Goal: Task Accomplishment & Management: Manage account settings

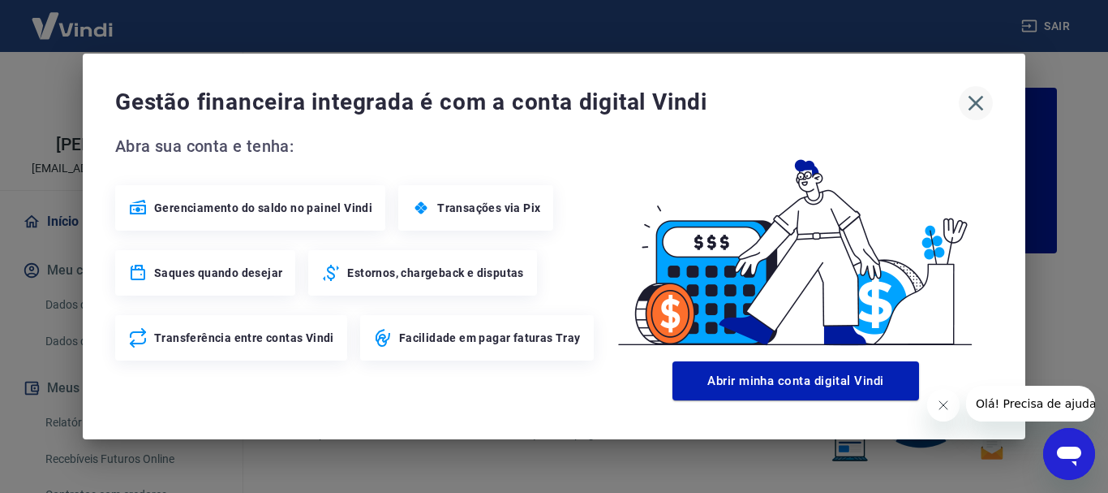
click at [979, 105] on icon "button" at bounding box center [976, 103] width 26 height 26
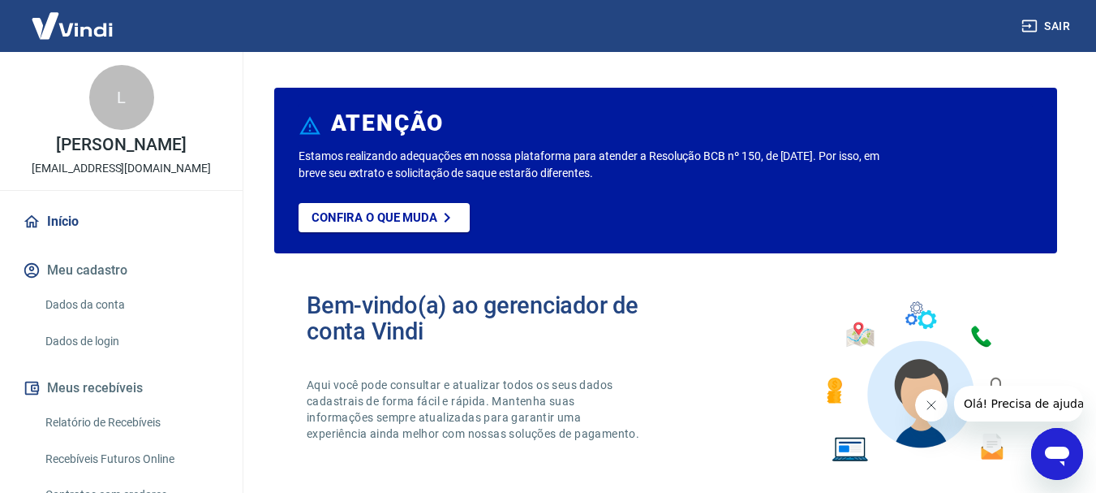
click at [76, 321] on link "Dados da conta" at bounding box center [131, 304] width 184 height 33
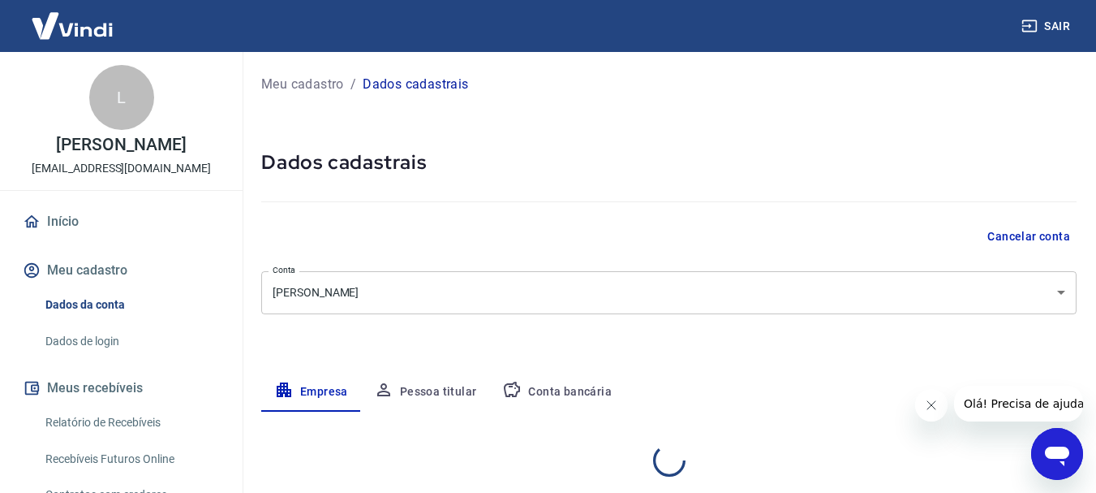
select select "SP"
select select "business"
click at [65, 230] on link "Início" at bounding box center [121, 222] width 204 height 36
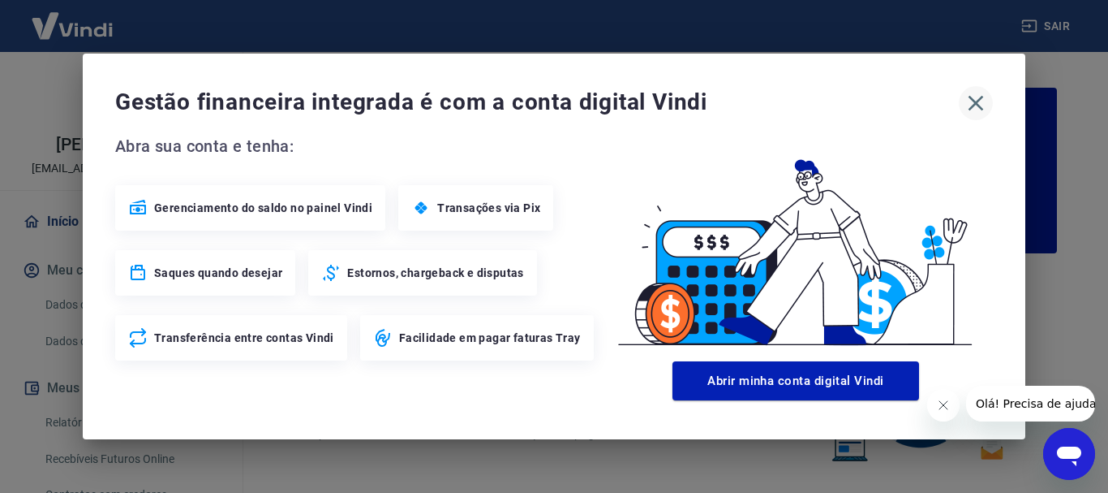
click at [977, 98] on icon "button" at bounding box center [976, 103] width 26 height 26
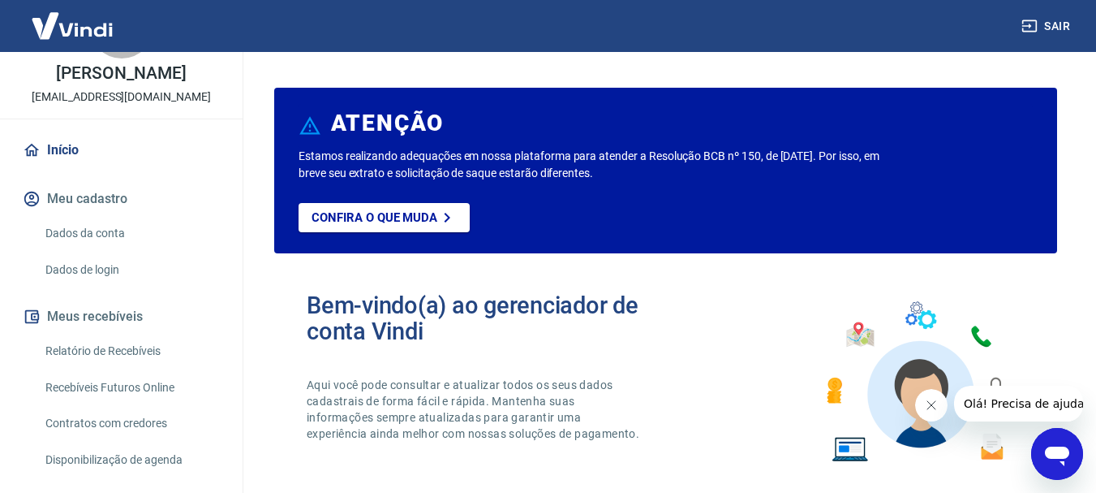
scroll to position [108, 0]
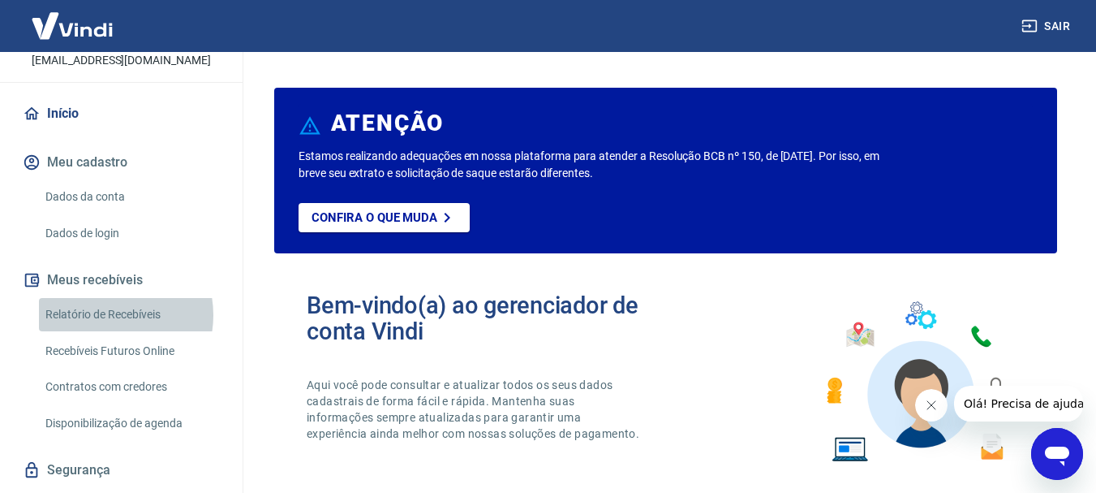
click at [105, 331] on link "Relatório de Recebíveis" at bounding box center [131, 314] width 184 height 33
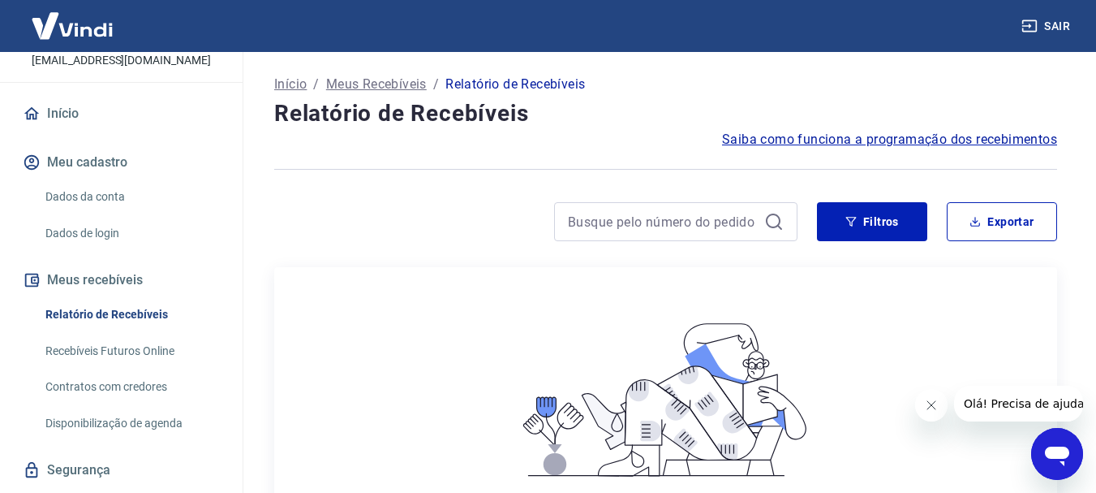
click at [72, 213] on link "Dados da conta" at bounding box center [131, 196] width 184 height 33
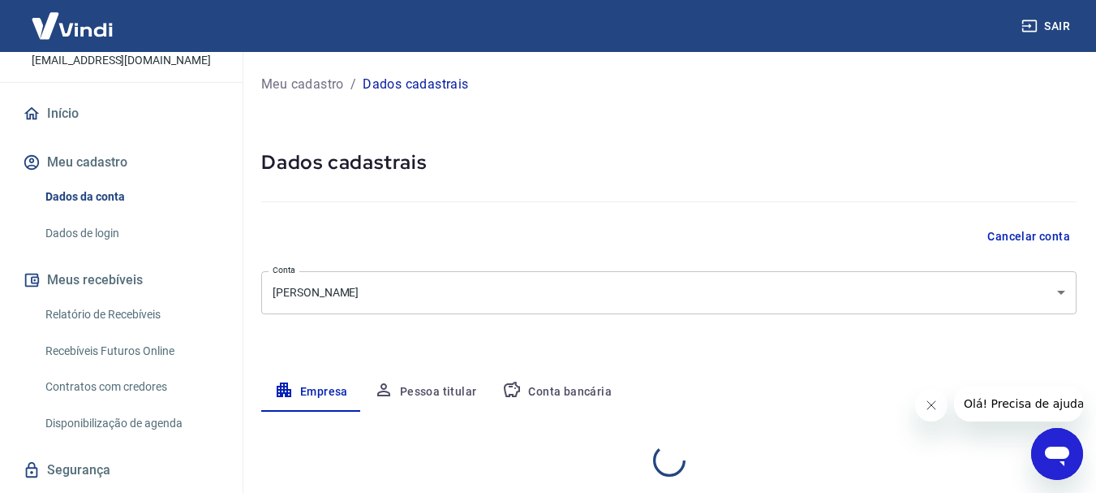
select select "SP"
select select "business"
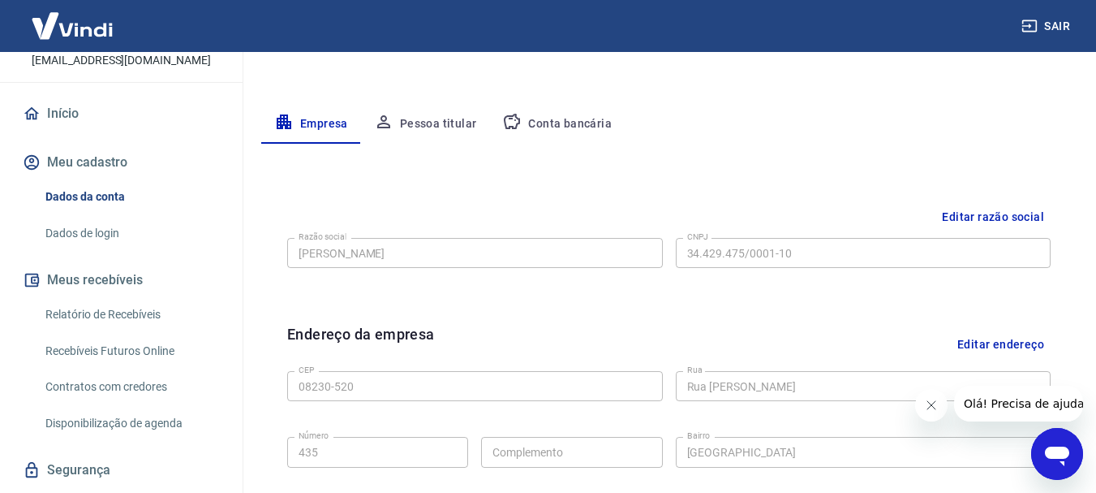
scroll to position [217, 0]
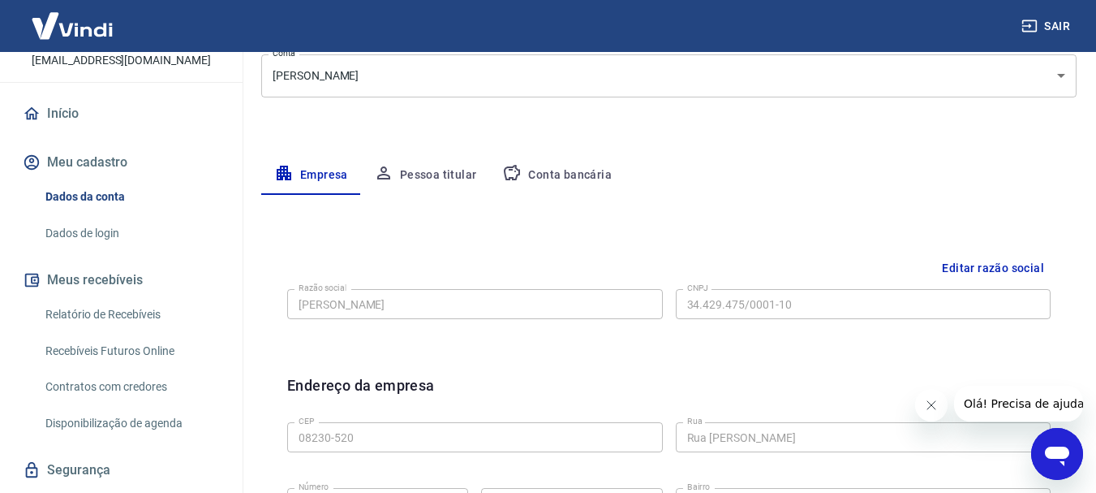
click at [88, 248] on link "Dados de login" at bounding box center [131, 233] width 184 height 33
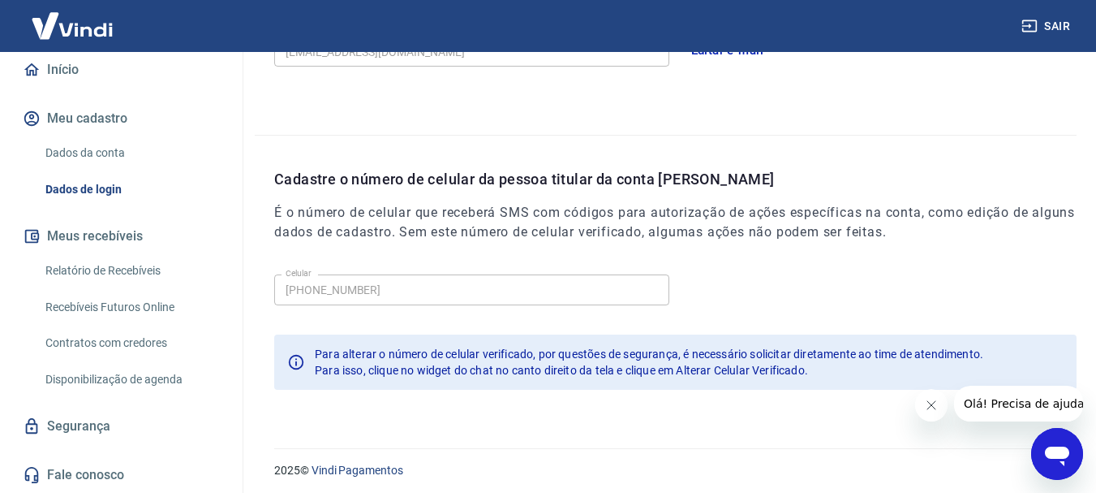
scroll to position [169, 0]
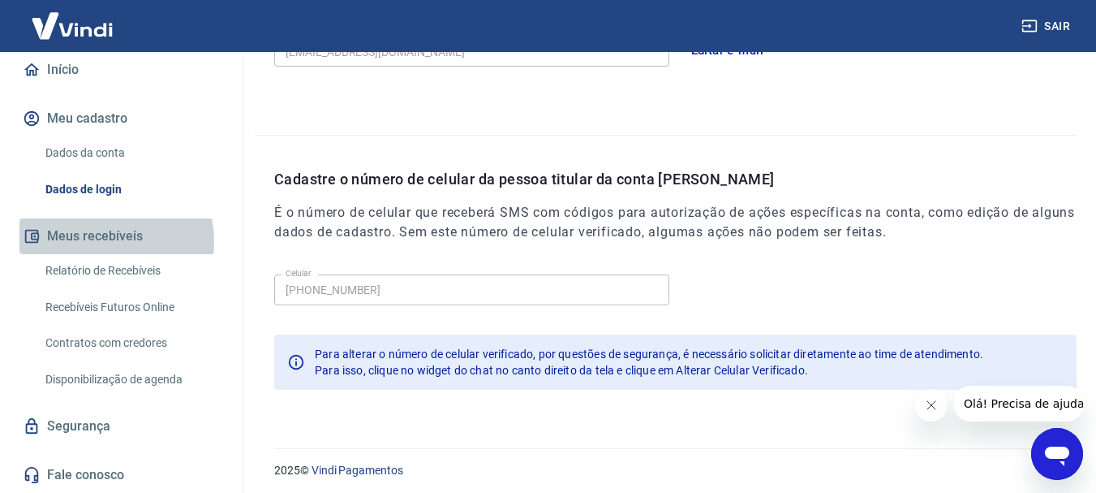
click at [104, 241] on button "Meus recebíveis" at bounding box center [121, 236] width 204 height 36
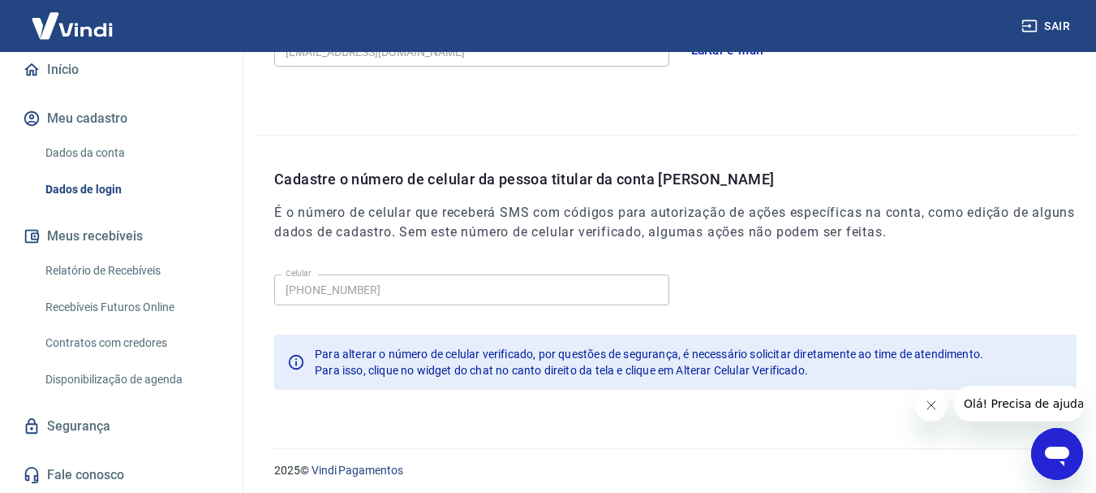
click at [113, 268] on link "Relatório de Recebíveis" at bounding box center [131, 270] width 184 height 33
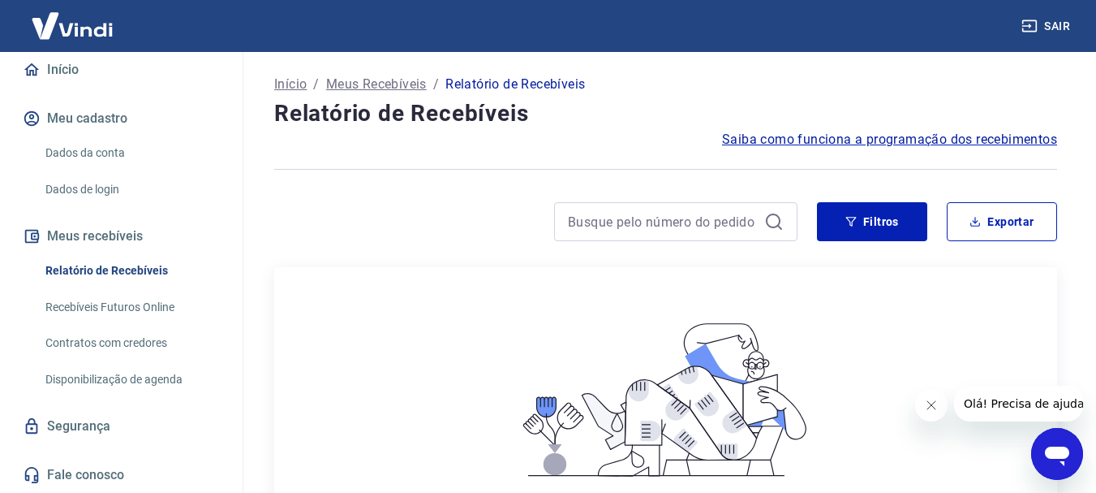
click at [123, 307] on link "Recebíveis Futuros Online" at bounding box center [131, 306] width 184 height 33
click at [1056, 26] on button "Sair" at bounding box center [1047, 26] width 58 height 30
